Goal: Transaction & Acquisition: Purchase product/service

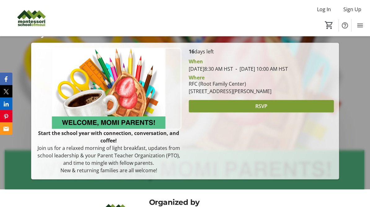
scroll to position [97, 0]
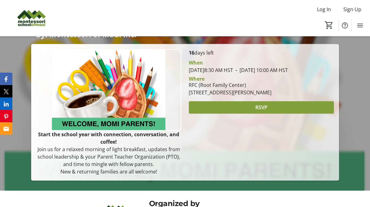
click at [284, 115] on span at bounding box center [261, 107] width 145 height 15
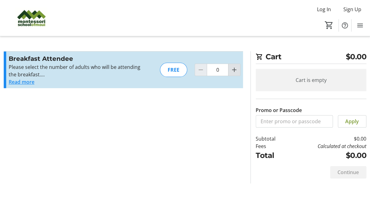
click at [237, 74] on span "Increment by one" at bounding box center [235, 70] width 12 height 12
type input "1"
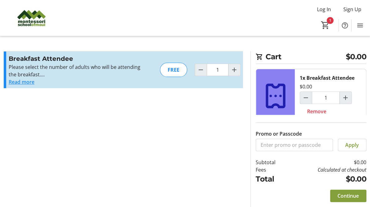
click at [343, 199] on span "Continue" at bounding box center [348, 195] width 21 height 7
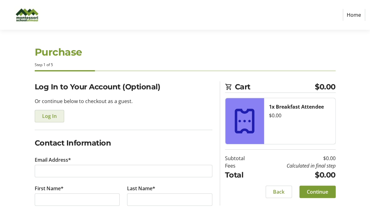
click at [48, 119] on span "Log In" at bounding box center [49, 115] width 15 height 7
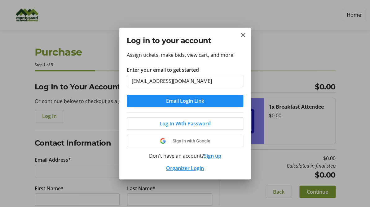
type input "[EMAIL_ADDRESS][DOMAIN_NAME]"
click at [127, 95] on button "Email Login Link" at bounding box center [185, 101] width 117 height 12
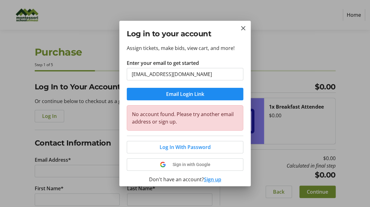
click at [213, 180] on button "Sign up" at bounding box center [212, 179] width 17 height 7
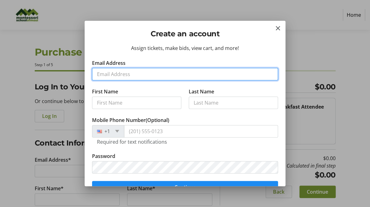
click at [136, 71] on input "Email Address" at bounding box center [185, 74] width 186 height 12
type input "[EMAIL_ADDRESS][DOMAIN_NAME]"
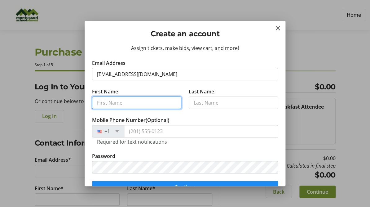
type input "[PERSON_NAME]"
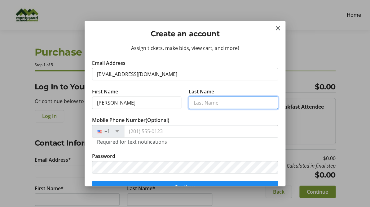
type input "[PERSON_NAME]"
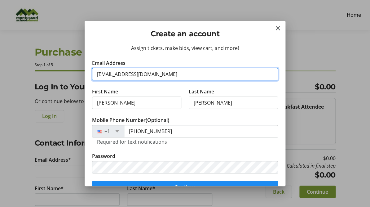
type input "[PHONE_NUMBER]"
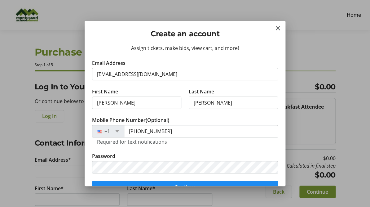
click at [178, 152] on tr-form-field "Mobile Phone Number (Optional) [PHONE_NUMBER] Required for text notifications" at bounding box center [185, 134] width 186 height 36
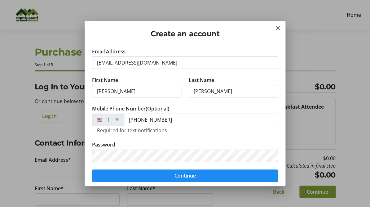
scroll to position [12, 0]
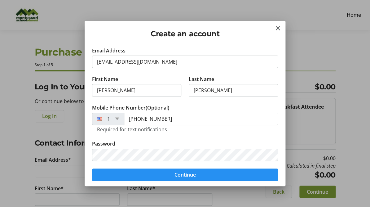
click at [189, 181] on span "submit" at bounding box center [185, 174] width 186 height 15
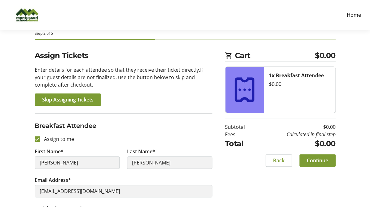
scroll to position [73, 0]
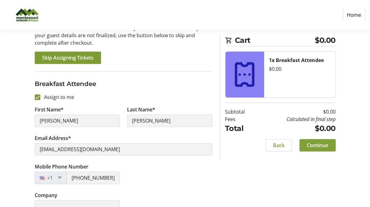
click at [330, 144] on span at bounding box center [318, 145] width 36 height 15
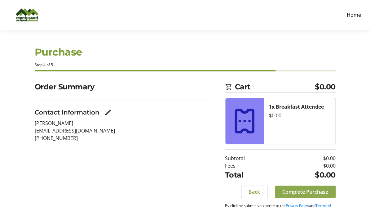
click at [310, 191] on span "Complete Purchase" at bounding box center [306, 191] width 46 height 7
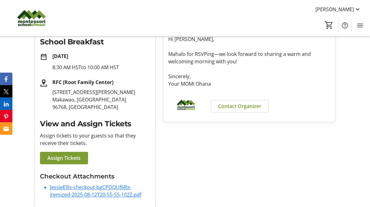
scroll to position [115, 0]
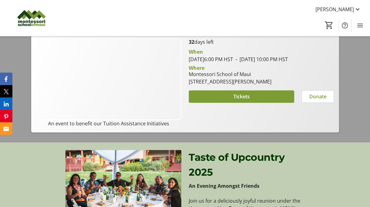
scroll to position [95, 0]
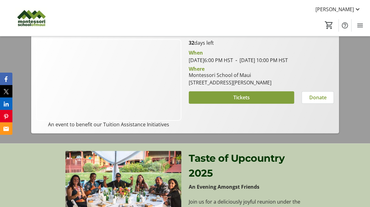
click at [271, 105] on span at bounding box center [241, 97] width 105 height 15
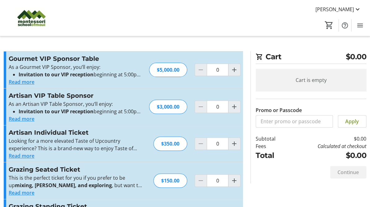
click at [30, 120] on button "Read more" at bounding box center [22, 118] width 26 height 7
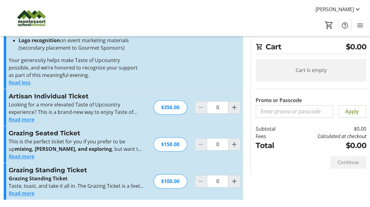
scroll to position [169, 0]
click at [233, 142] on mat-icon "Increment by one" at bounding box center [234, 144] width 7 height 7
type input "2"
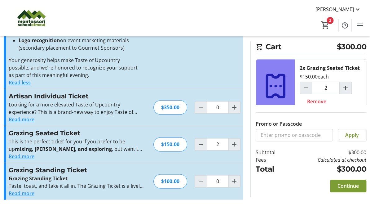
click at [31, 119] on button "Read more" at bounding box center [22, 119] width 26 height 7
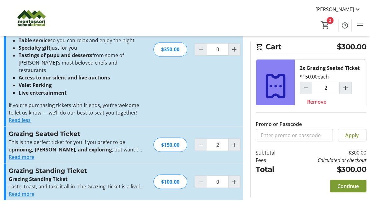
scroll to position [279, 0]
click at [355, 190] on span "Continue" at bounding box center [348, 185] width 21 height 7
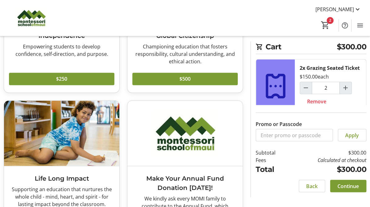
scroll to position [329, 0]
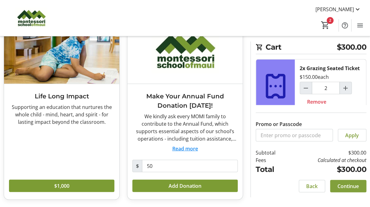
click at [344, 190] on span "Continue" at bounding box center [348, 185] width 21 height 7
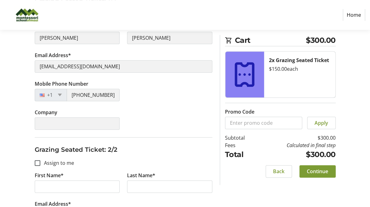
scroll to position [125, 0]
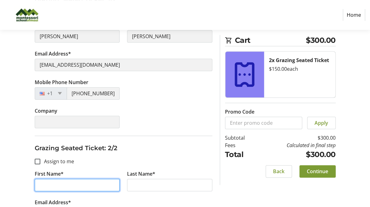
click at [85, 181] on input "First Name*" at bounding box center [77, 185] width 85 height 12
type input "dan"
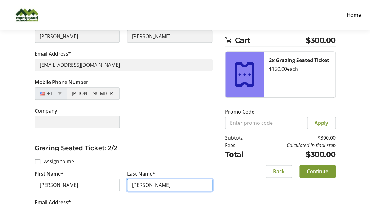
scroll to position [163, 0]
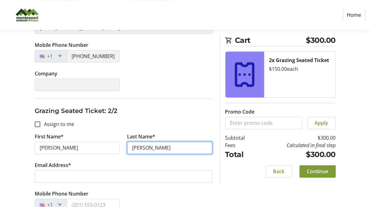
type input "ellis"
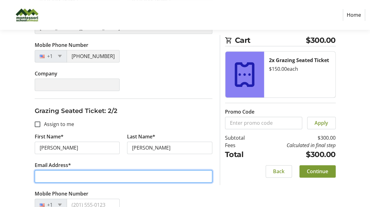
click at [54, 174] on input "Email Address*" at bounding box center [124, 176] width 178 height 12
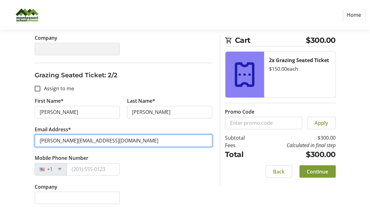
scroll to position [203, 0]
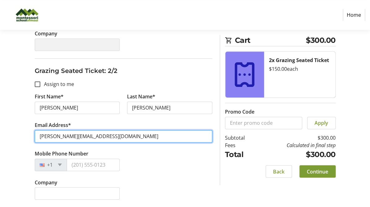
type input "dan@pacificmill.com"
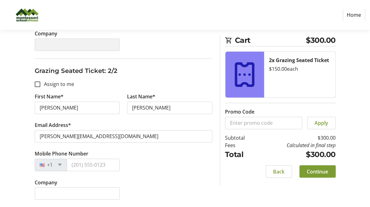
click at [79, 171] on tr-form-field "Mobile Phone Number +1" at bounding box center [77, 164] width 93 height 29
click at [80, 165] on input "Mobile Phone Number" at bounding box center [93, 165] width 53 height 12
type input "(808) 269-1191"
click at [319, 173] on span "Continue" at bounding box center [317, 171] width 21 height 7
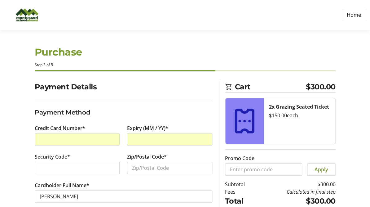
click at [90, 174] on div "Security Code*" at bounding box center [77, 167] width 93 height 29
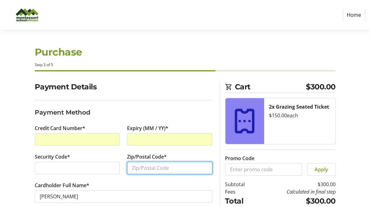
click at [160, 168] on input "Zip/Postal Code*" at bounding box center [169, 168] width 85 height 12
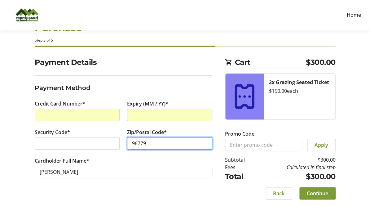
type input "96779"
drag, startPoint x: 151, startPoint y: 142, endPoint x: 125, endPoint y: 140, distance: 26.5
click at [127, 140] on input "96779" at bounding box center [169, 143] width 85 height 12
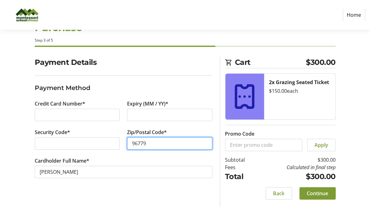
type input "96779"
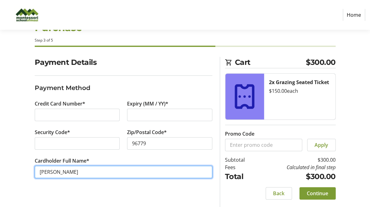
click at [71, 177] on input "[PERSON_NAME]" at bounding box center [124, 172] width 178 height 12
type input "Jessica Ellis"
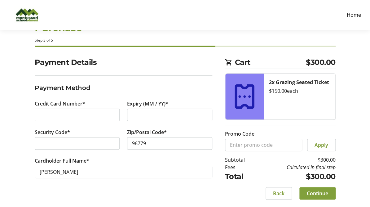
click at [316, 192] on span "Continue" at bounding box center [317, 193] width 21 height 7
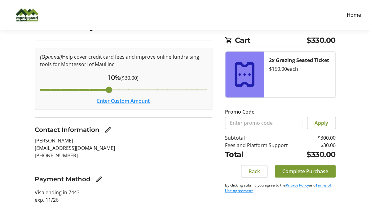
scroll to position [64, 0]
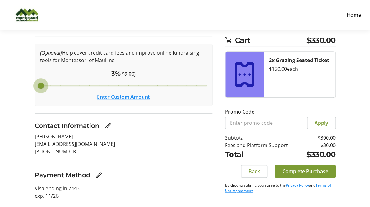
drag, startPoint x: 112, startPoint y: 86, endPoint x: 29, endPoint y: 85, distance: 83.1
type input "3"
click at [34, 85] on input "Cover fees percentage" at bounding box center [124, 86] width 180 height 14
click at [309, 171] on span "Complete Purchase" at bounding box center [306, 171] width 46 height 7
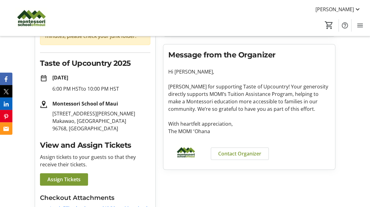
scroll to position [74, 0]
